Goal: Information Seeking & Learning: Learn about a topic

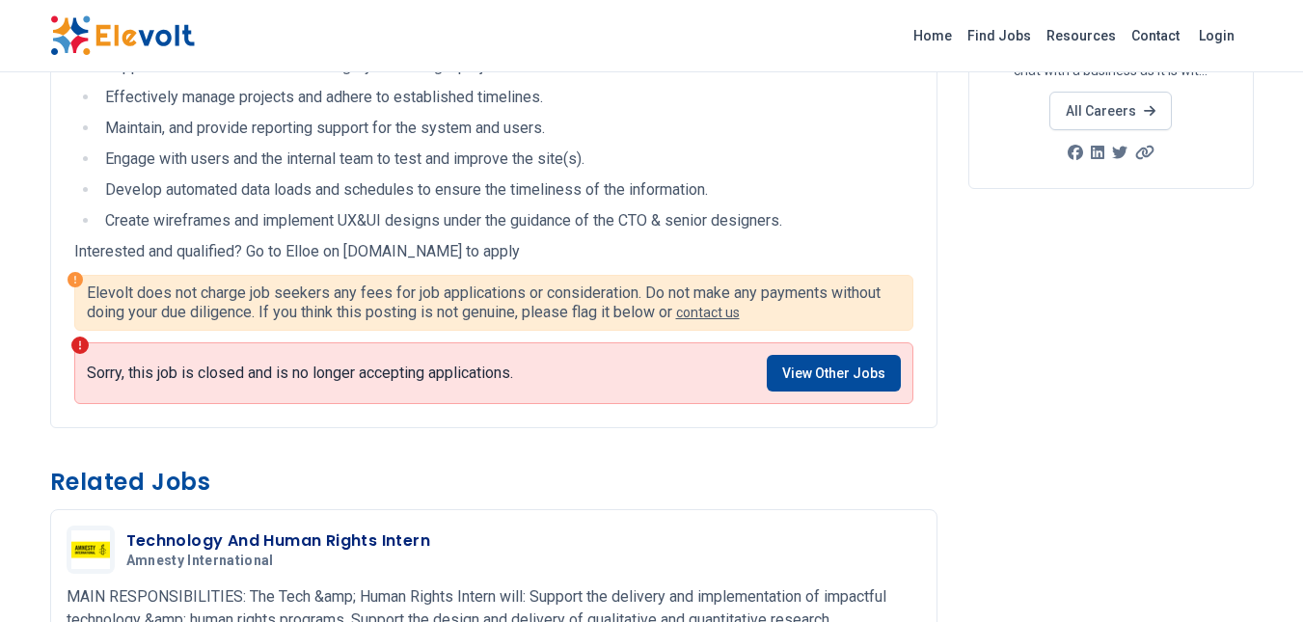
scroll to position [360, 0]
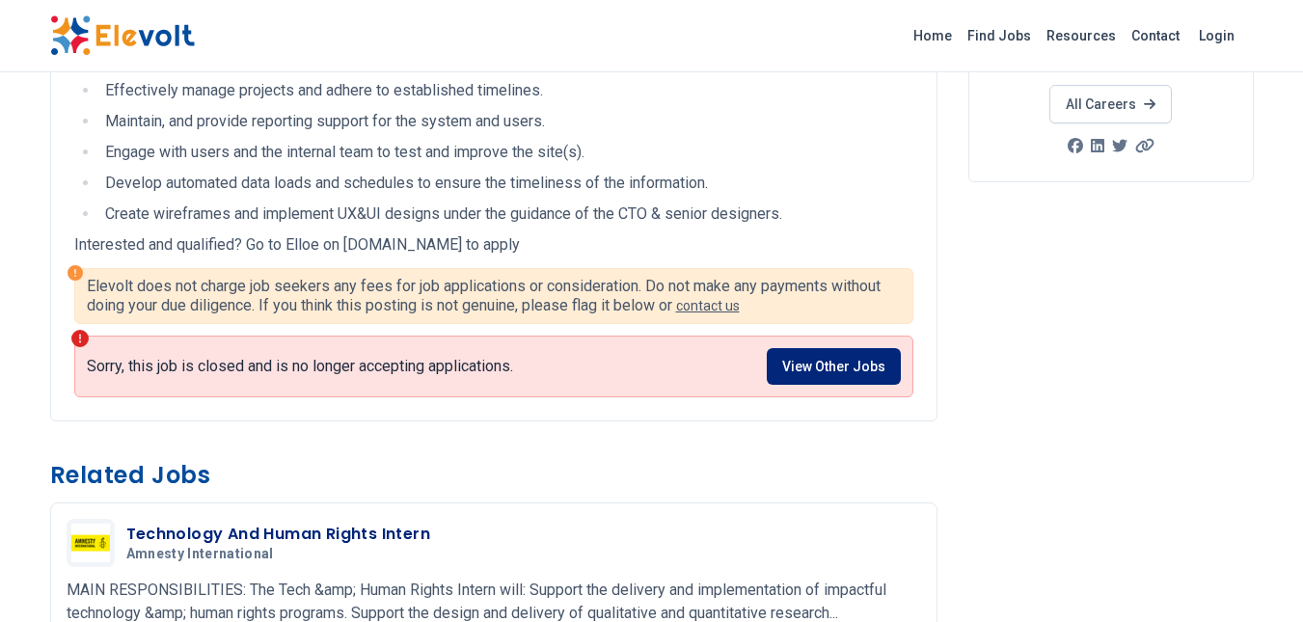
click at [793, 373] on link "View Other Jobs" at bounding box center [833, 366] width 134 height 37
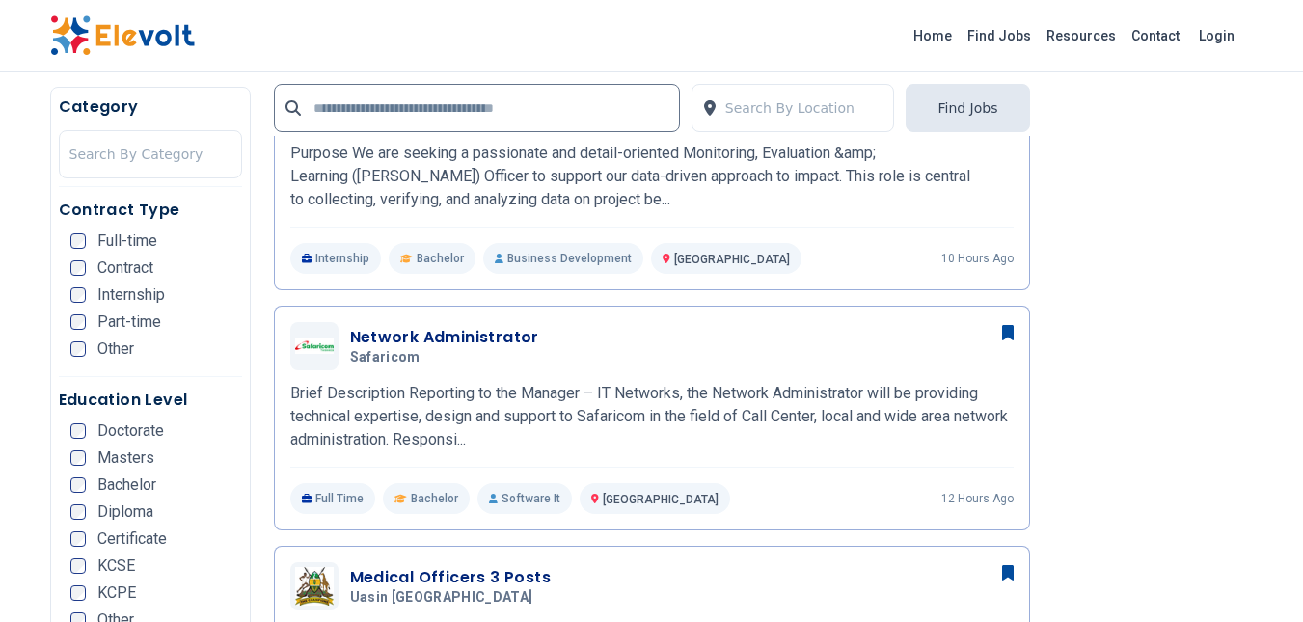
scroll to position [2048, 0]
click at [371, 101] on input "text" at bounding box center [477, 108] width 406 height 48
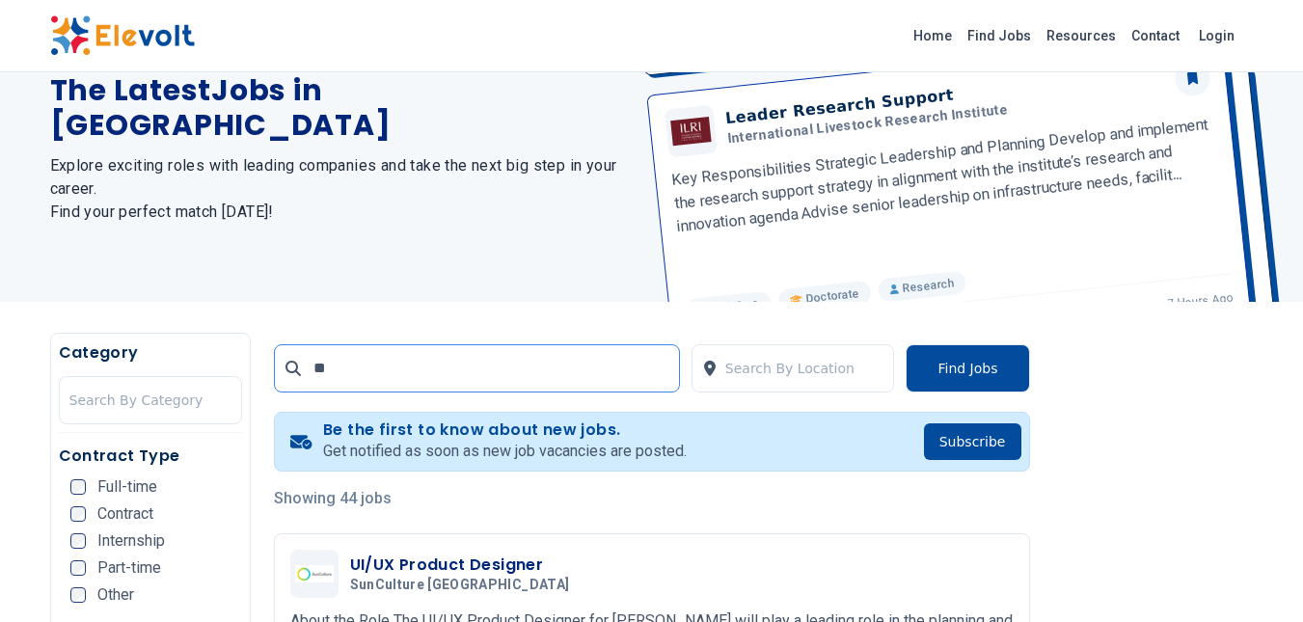
scroll to position [217, 0]
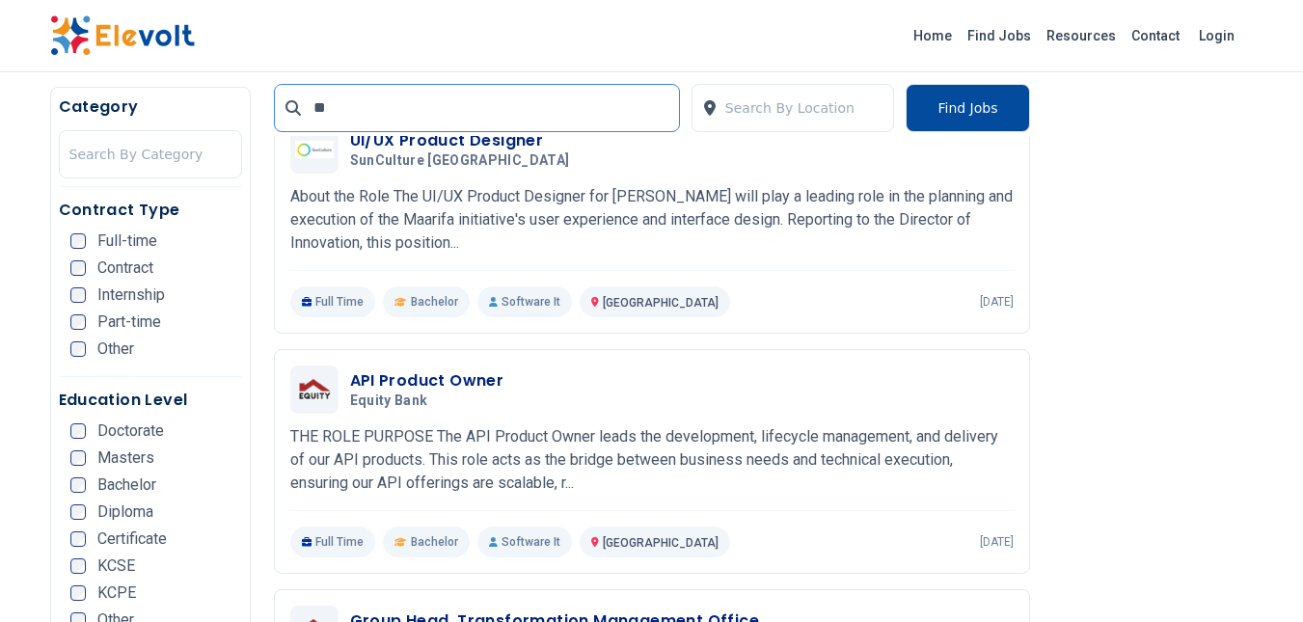
scroll to position [483, 0]
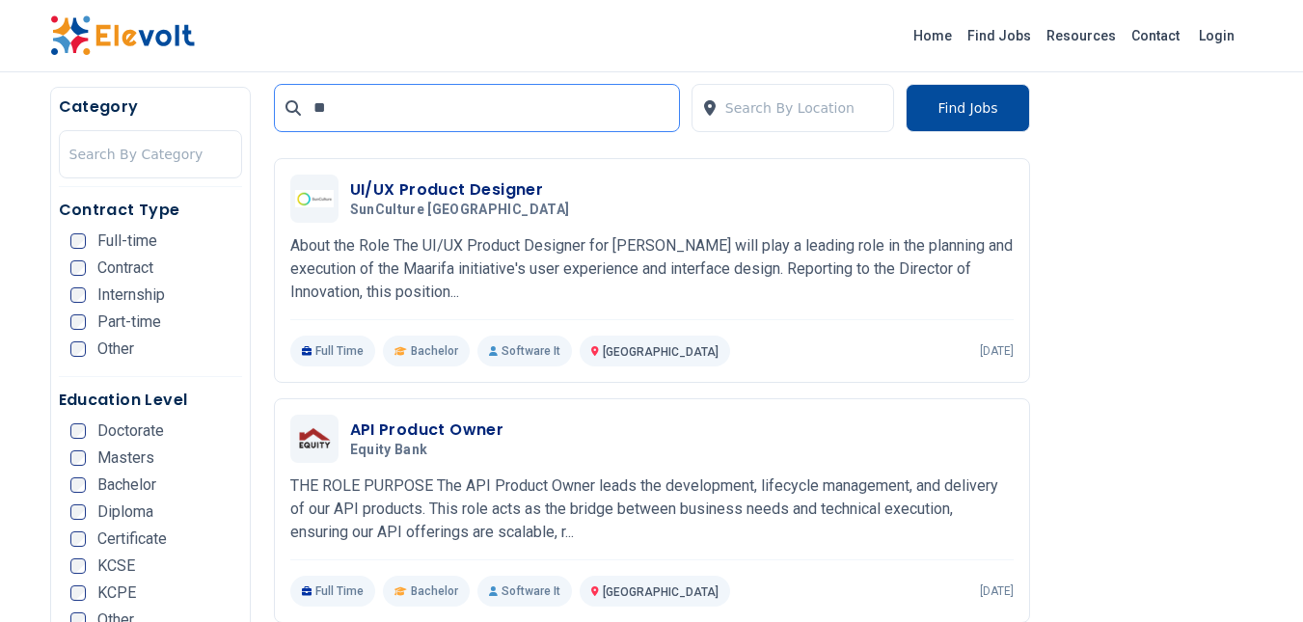
type input "*"
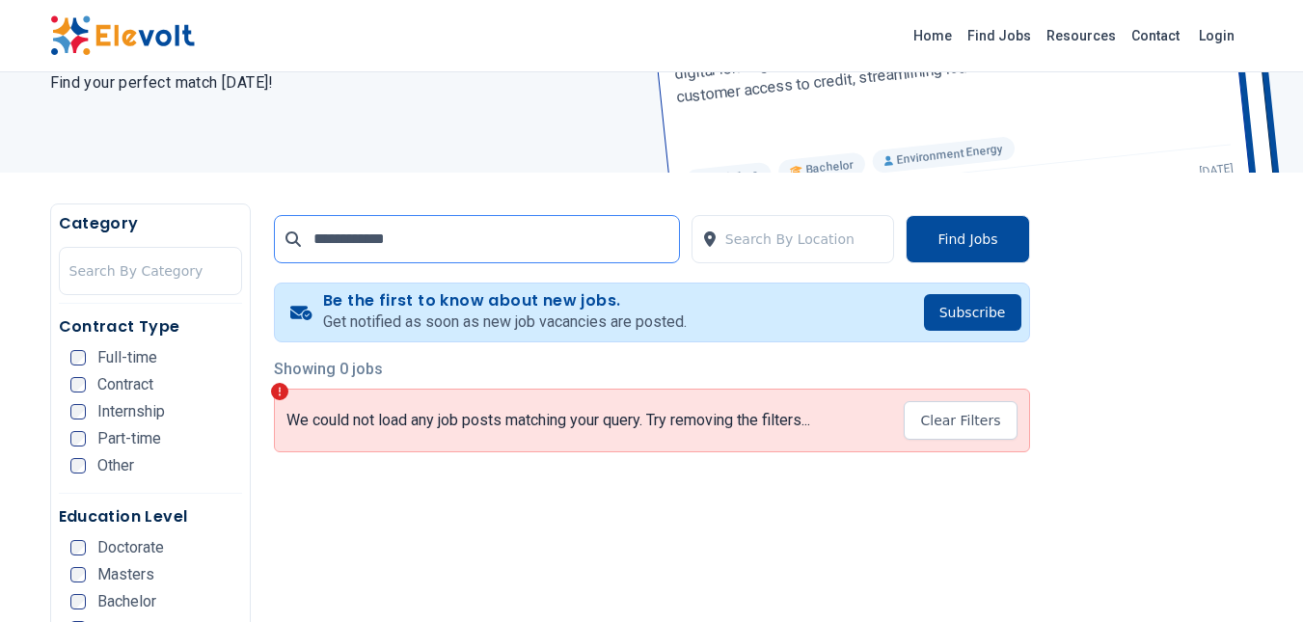
scroll to position [249, 0]
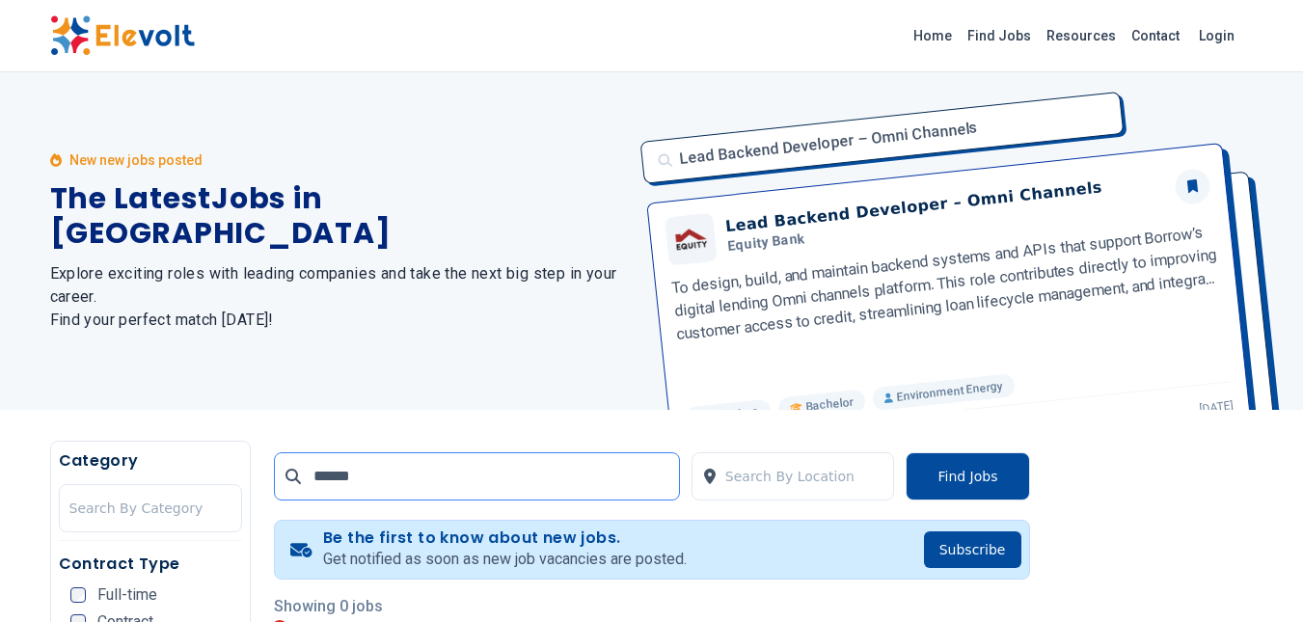
click button "submit" at bounding box center [0, 0] width 0 height 0
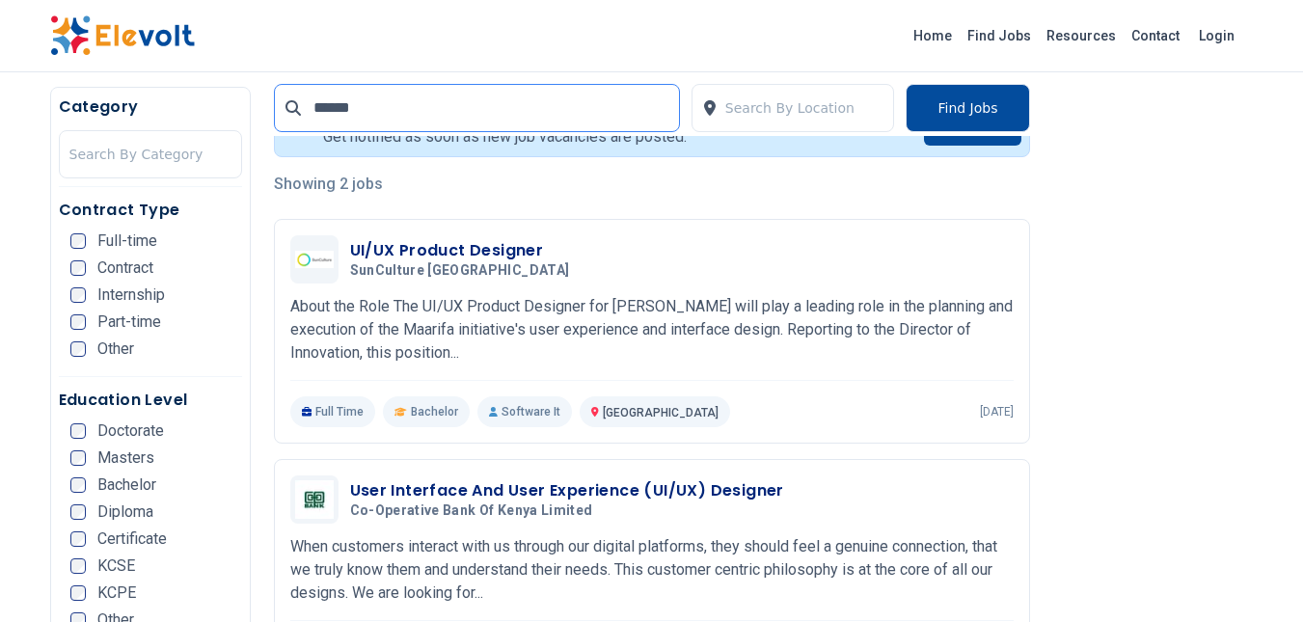
scroll to position [423, 0]
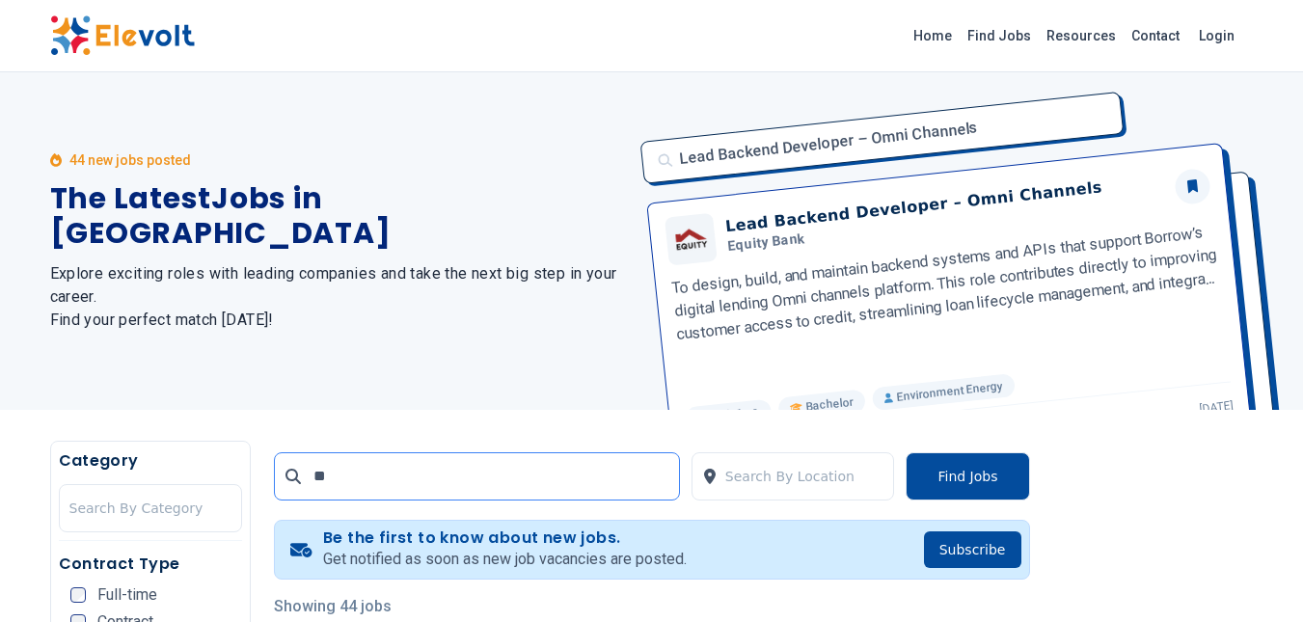
type input "*"
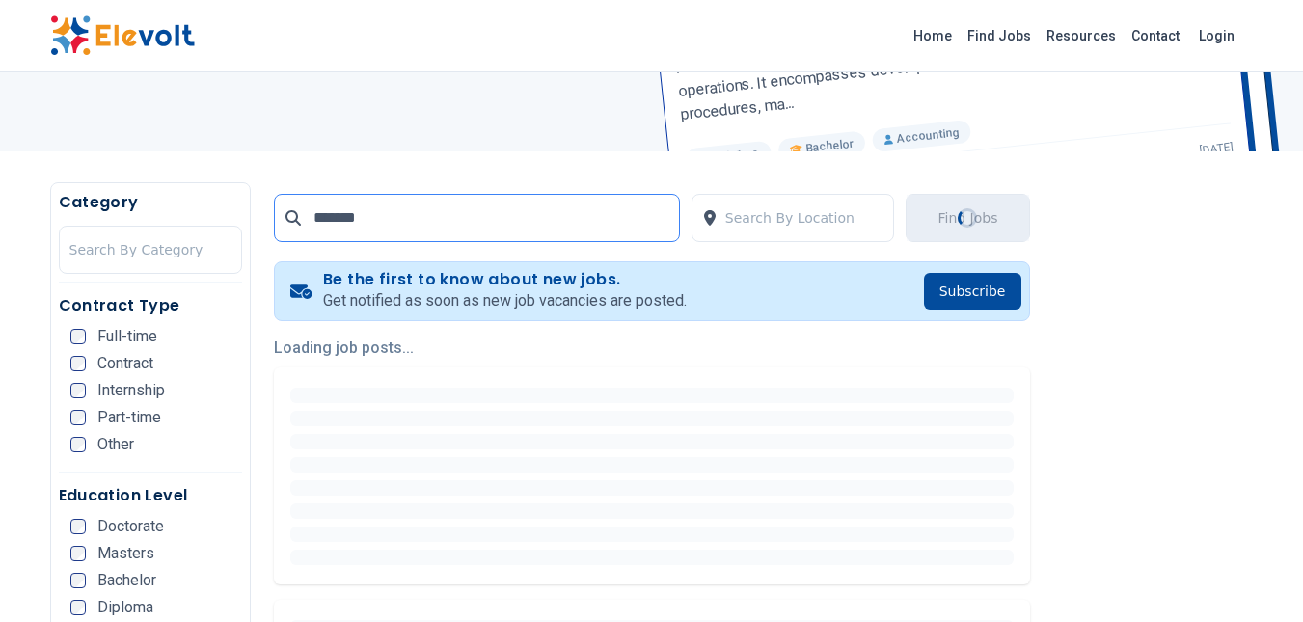
scroll to position [260, 0]
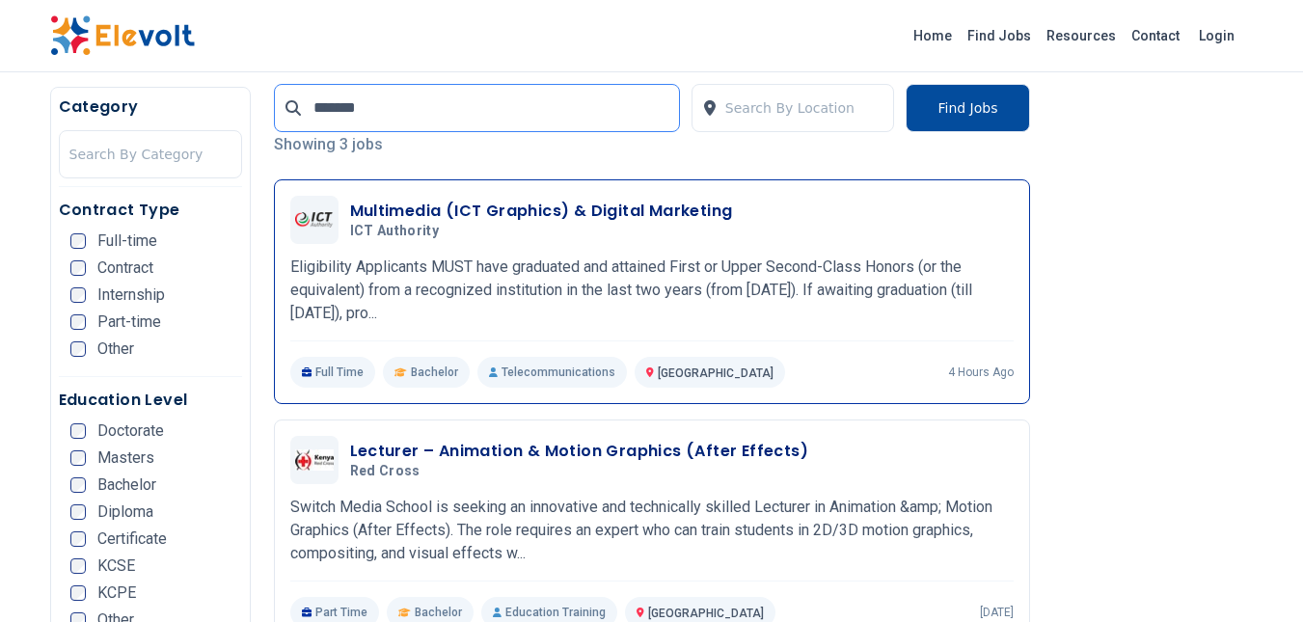
scroll to position [451, 0]
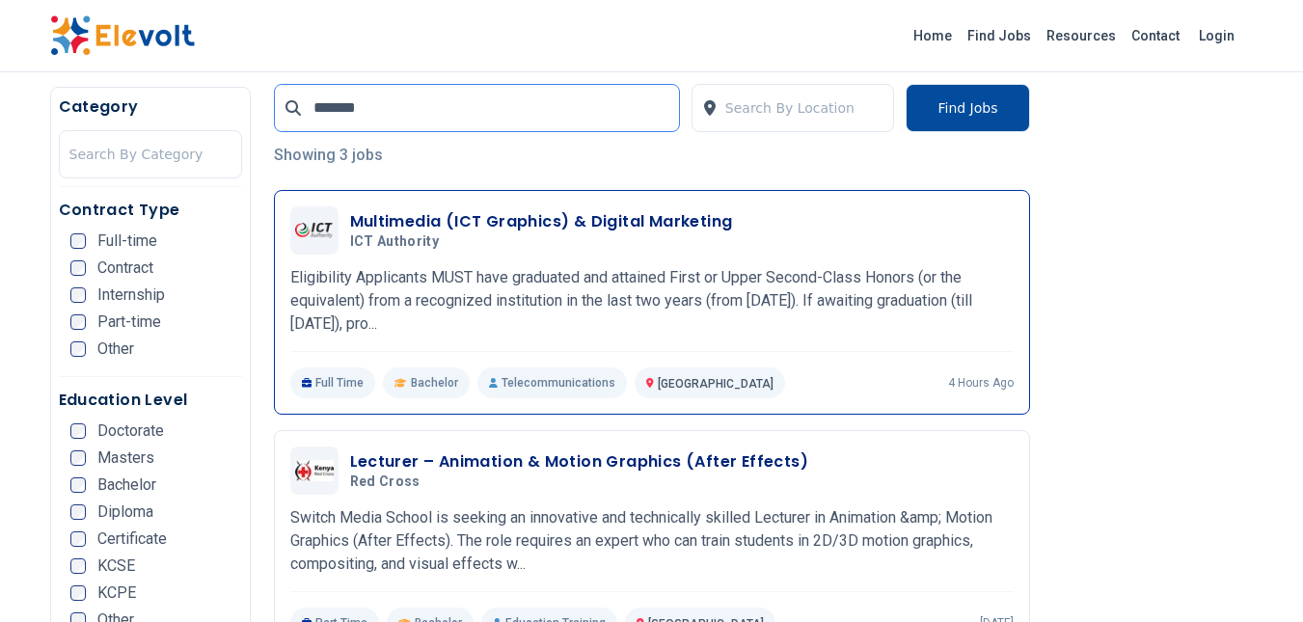
type input "*******"
click at [441, 288] on p "Eligibility Applicants MUST have graduated and attained First or Upper Second-C…" at bounding box center [651, 300] width 723 height 69
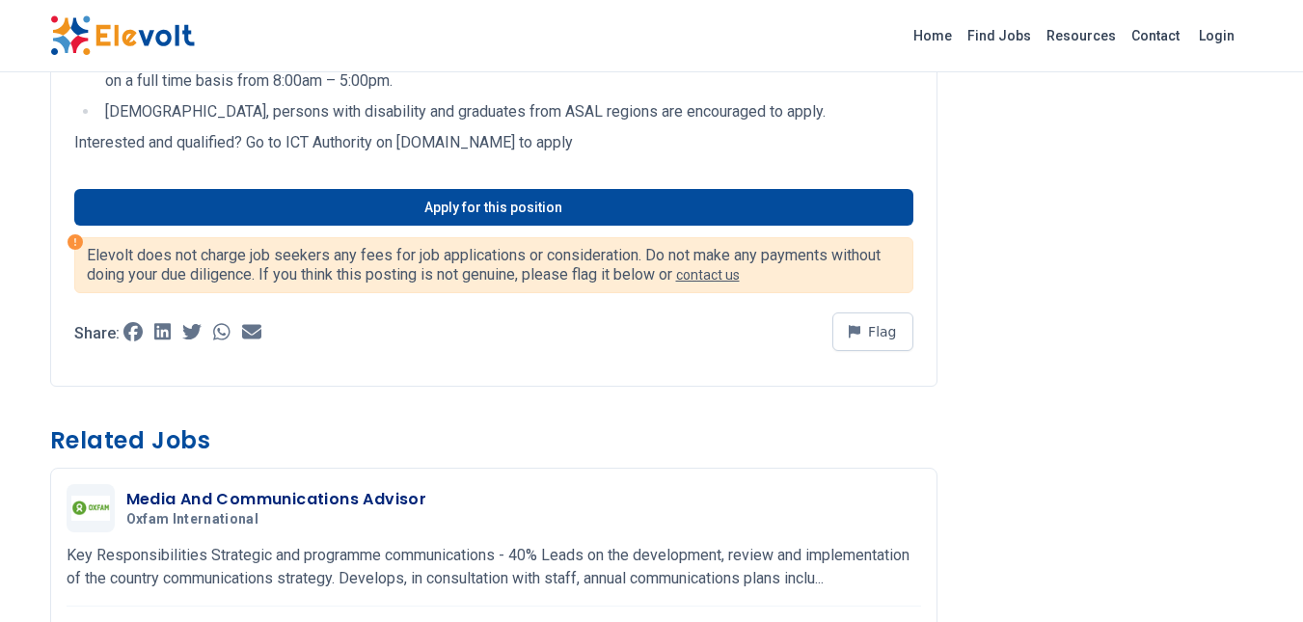
scroll to position [515, 0]
